Goal: Information Seeking & Learning: Learn about a topic

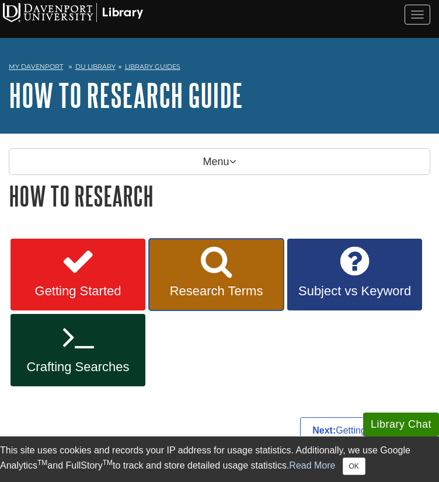
click at [201, 283] on span "Research Terms" at bounding box center [215, 290] width 117 height 15
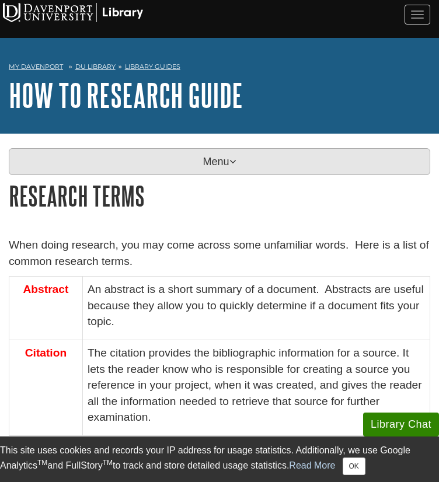
click at [235, 156] on icon at bounding box center [232, 161] width 7 height 10
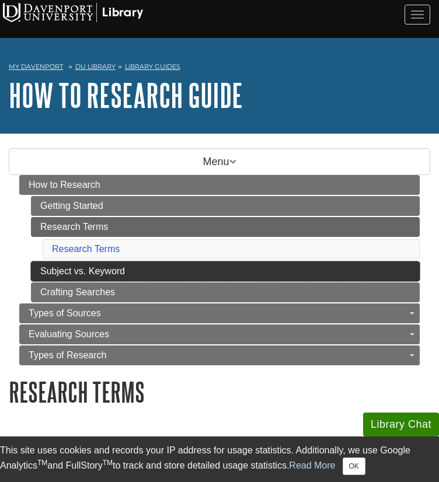
click at [150, 261] on link "Subject vs. Keyword" at bounding box center [225, 271] width 388 height 20
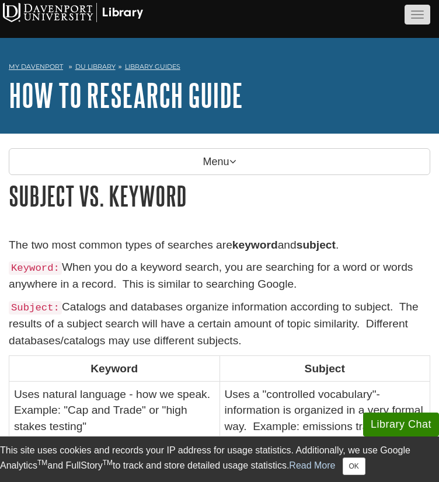
click at [424, 22] on button "button" at bounding box center [417, 15] width 26 height 20
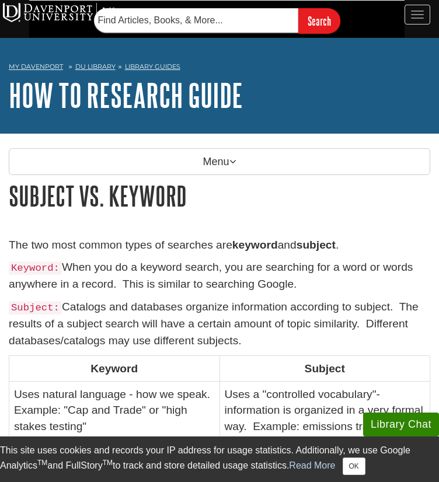
click at [100, 45] on div "My Davenport DU Library Library Guides How to Research Guide Subject vs. Keywor…" at bounding box center [219, 86] width 439 height 96
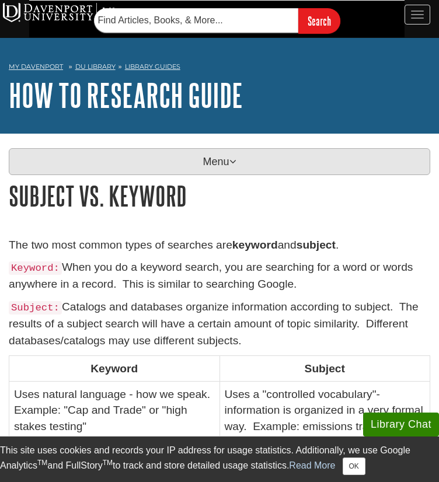
click at [112, 167] on p "Menu" at bounding box center [219, 161] width 421 height 27
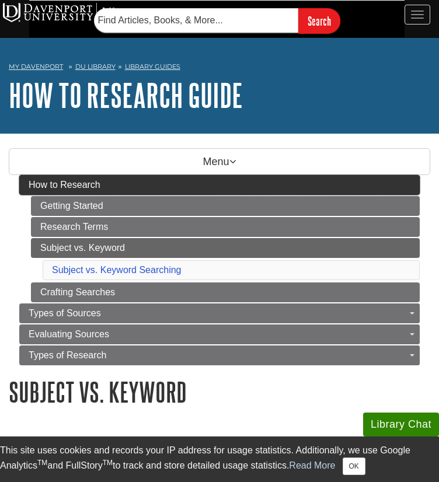
click at [84, 184] on span "How to Research" at bounding box center [65, 185] width 72 height 10
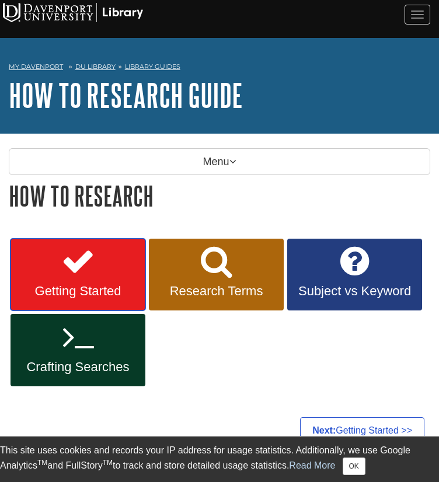
click at [82, 293] on link "Getting Started" at bounding box center [77, 275] width 135 height 72
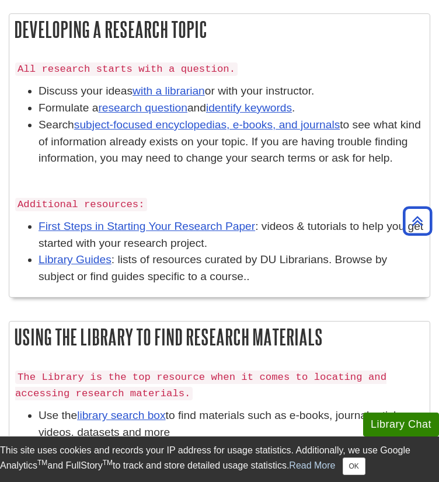
scroll to position [337, 0]
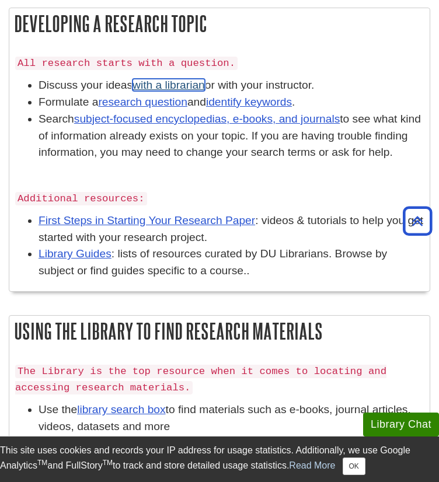
click at [162, 79] on link "with a librarian" at bounding box center [168, 85] width 72 height 12
click at [119, 96] on link "research question" at bounding box center [142, 102] width 89 height 12
